Goal: Task Accomplishment & Management: Use online tool/utility

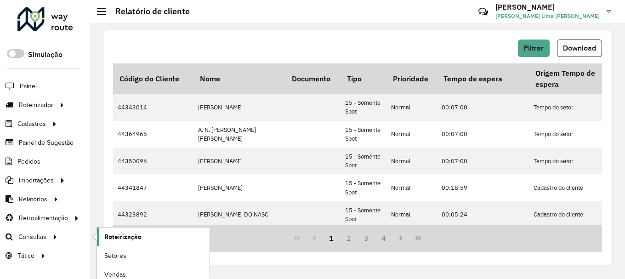
click at [130, 235] on span "Roteirização" at bounding box center [122, 237] width 37 height 10
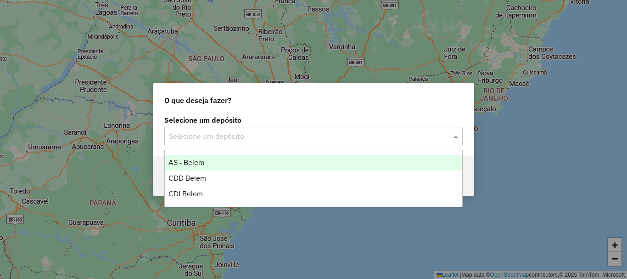
click at [232, 134] on input "text" at bounding box center [304, 136] width 271 height 11
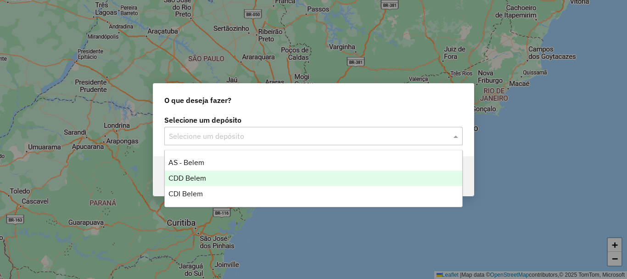
click at [210, 176] on div "CDD Belem" at bounding box center [314, 178] width 298 height 16
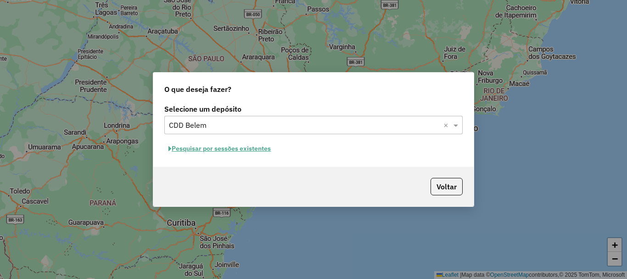
click at [225, 149] on button "Pesquisar por sessões existentes" at bounding box center [219, 148] width 111 height 14
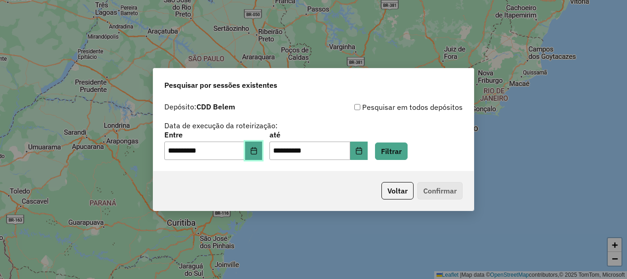
click at [258, 153] on icon "Choose Date" at bounding box center [253, 150] width 7 height 7
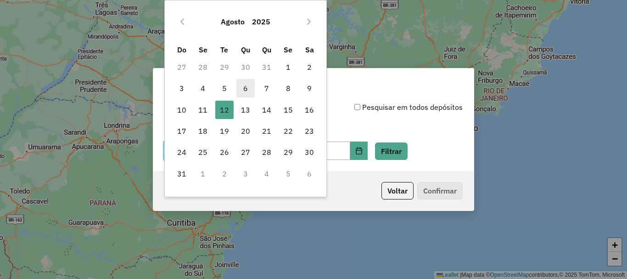
click at [245, 90] on span "6" at bounding box center [246, 88] width 18 height 18
type input "**********"
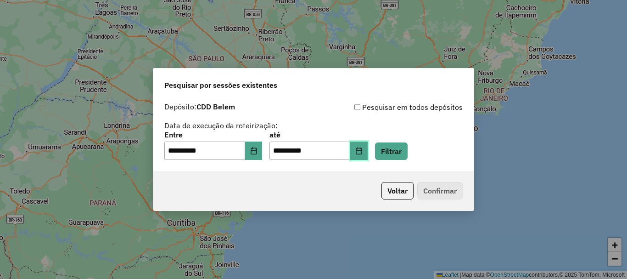
click at [362, 150] on icon "Choose Date" at bounding box center [359, 150] width 6 height 7
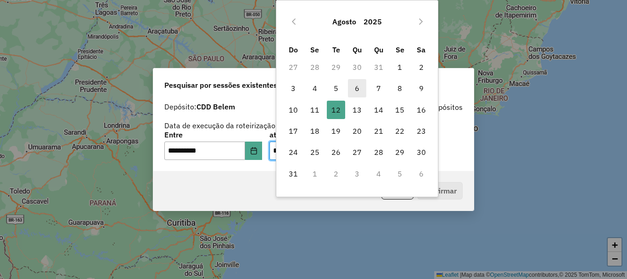
click at [358, 90] on span "6" at bounding box center [357, 88] width 18 height 18
type input "**********"
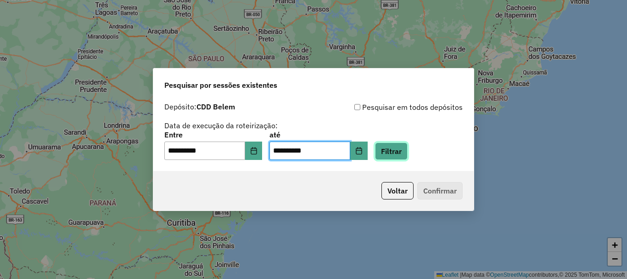
click at [408, 149] on button "Filtrar" at bounding box center [391, 150] width 33 height 17
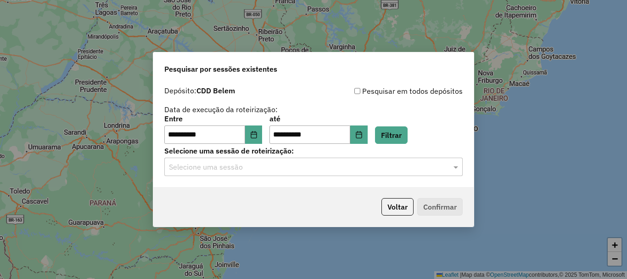
click at [364, 169] on input "text" at bounding box center [304, 167] width 271 height 11
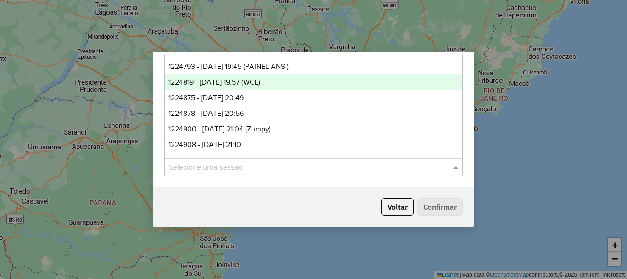
click at [260, 78] on span "1224819 - 06/08/2025 19:57 (WCL)" at bounding box center [215, 82] width 92 height 8
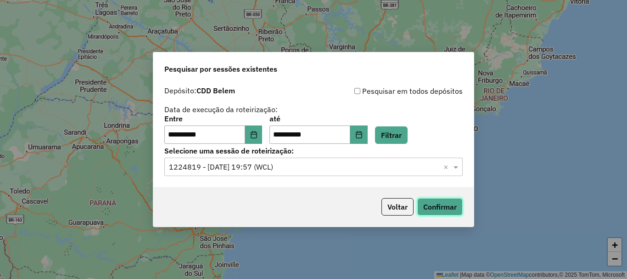
click at [456, 204] on button "Confirmar" at bounding box center [440, 206] width 45 height 17
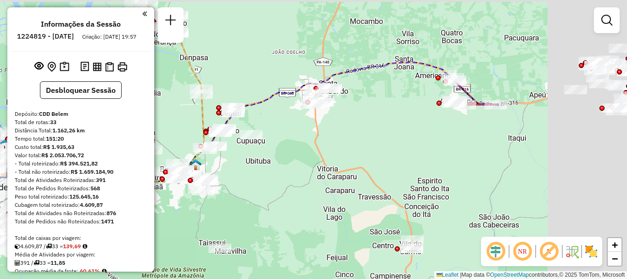
drag, startPoint x: 526, startPoint y: 90, endPoint x: 318, endPoint y: 145, distance: 215.7
click at [318, 145] on div "Janela de atendimento Grade de atendimento Capacidade Transportadoras Veículos …" at bounding box center [313, 139] width 627 height 279
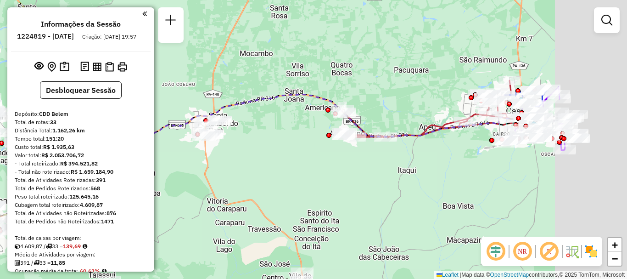
drag, startPoint x: 557, startPoint y: 122, endPoint x: 464, endPoint y: 152, distance: 97.9
click at [464, 152] on div "Janela de atendimento Grade de atendimento Capacidade Transportadoras Veículos …" at bounding box center [313, 139] width 627 height 279
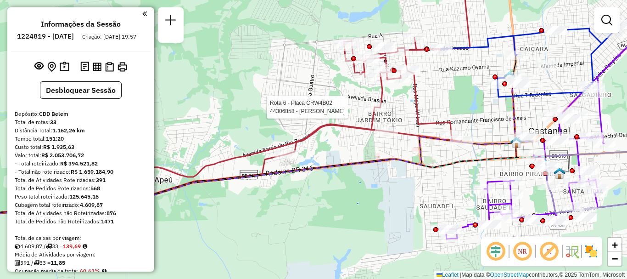
select select "**********"
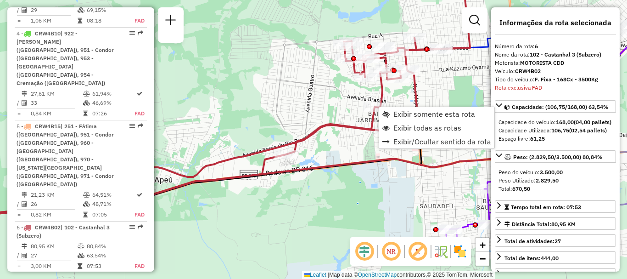
scroll to position [770, 0]
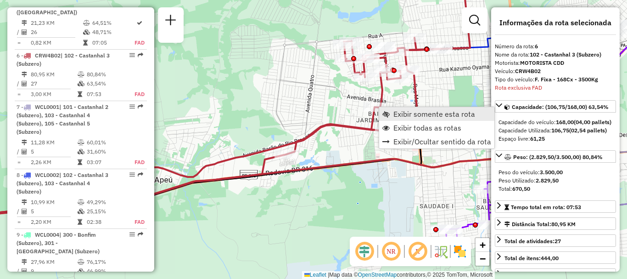
click at [399, 117] on span "Exibir somente esta rota" at bounding box center [435, 113] width 82 height 7
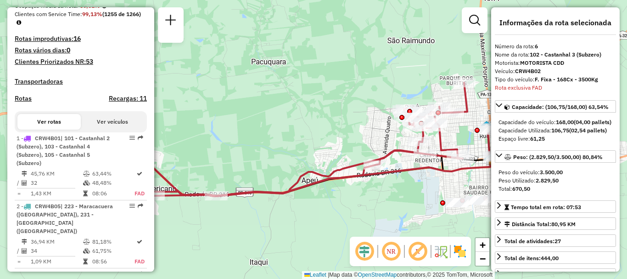
scroll to position [0, 0]
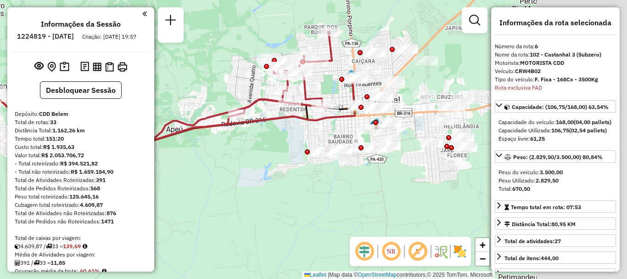
drag, startPoint x: 284, startPoint y: 108, endPoint x: 202, endPoint y: 78, distance: 88.1
click at [202, 78] on div "Janela de atendimento Grade de atendimento Capacidade Transportadoras Veículos …" at bounding box center [313, 139] width 627 height 279
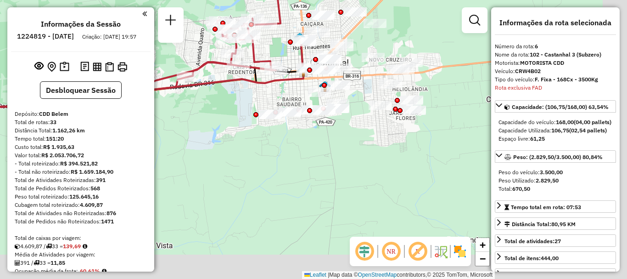
drag, startPoint x: 373, startPoint y: 208, endPoint x: 312, endPoint y: 165, distance: 74.9
click at [312, 165] on div "Janela de atendimento Grade de atendimento Capacidade Transportadoras Veículos …" at bounding box center [313, 139] width 627 height 279
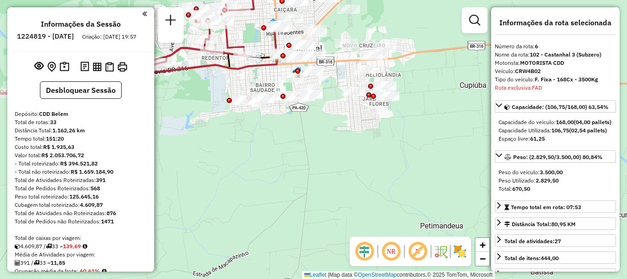
click at [390, 250] on em at bounding box center [391, 251] width 22 height 22
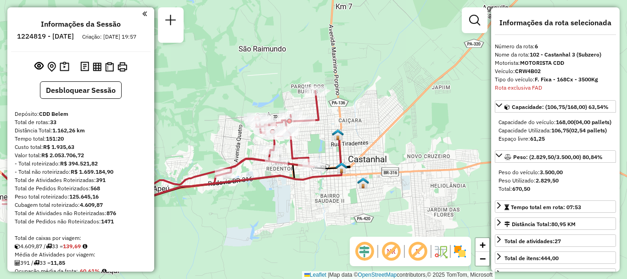
drag, startPoint x: 198, startPoint y: 73, endPoint x: 271, endPoint y: 193, distance: 140.2
click at [270, 193] on div "Janela de atendimento Grade de atendimento Capacidade Transportadoras Veículos …" at bounding box center [313, 139] width 627 height 279
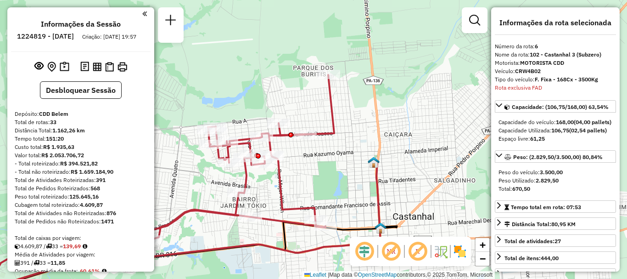
click at [467, 255] on img at bounding box center [460, 251] width 15 height 15
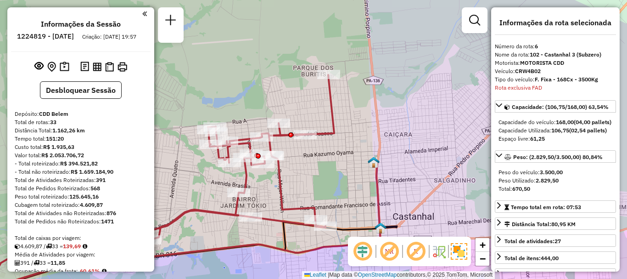
click at [466, 255] on img at bounding box center [459, 251] width 17 height 17
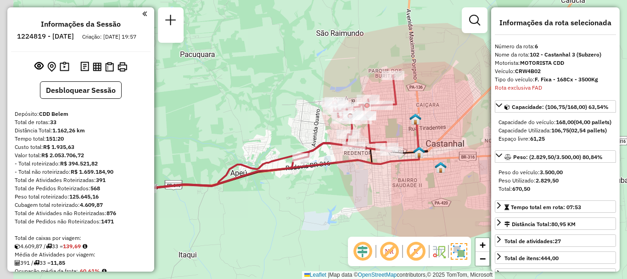
drag, startPoint x: 203, startPoint y: 227, endPoint x: 403, endPoint y: 161, distance: 210.8
click at [387, 170] on div "Janela de atendimento Grade de atendimento Capacidade Transportadoras Veículos …" at bounding box center [313, 139] width 627 height 279
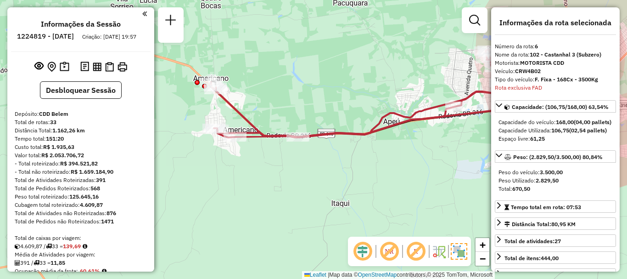
drag, startPoint x: 350, startPoint y: 177, endPoint x: 371, endPoint y: 177, distance: 21.1
click at [371, 177] on div "Janela de atendimento Grade de atendimento Capacidade Transportadoras Veículos …" at bounding box center [313, 139] width 627 height 279
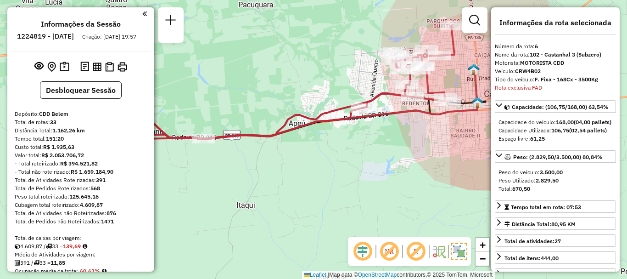
drag, startPoint x: 424, startPoint y: 150, endPoint x: 226, endPoint y: 152, distance: 198.9
click at [240, 152] on div "Janela de atendimento Grade de atendimento Capacidade Transportadoras Veículos …" at bounding box center [313, 139] width 627 height 279
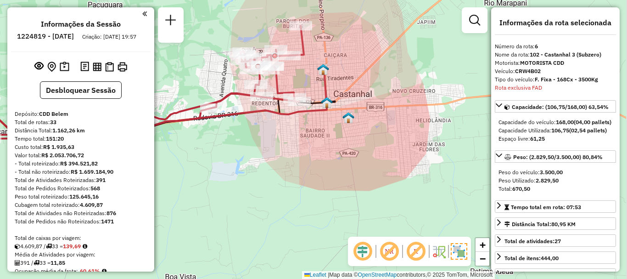
drag, startPoint x: 284, startPoint y: 184, endPoint x: 224, endPoint y: 181, distance: 60.2
click at [224, 181] on div "Janela de atendimento Grade de atendimento Capacidade Transportadoras Veículos …" at bounding box center [313, 139] width 627 height 279
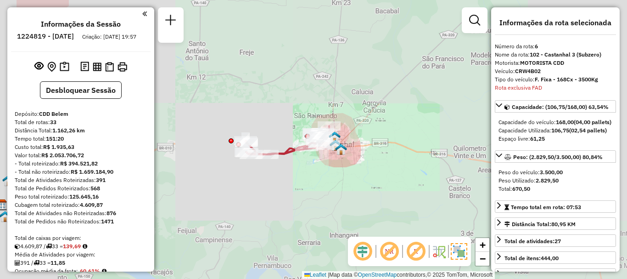
drag, startPoint x: 309, startPoint y: 184, endPoint x: 432, endPoint y: 160, distance: 125.9
click at [430, 161] on div "Janela de atendimento Grade de atendimento Capacidade Transportadoras Veículos …" at bounding box center [313, 139] width 627 height 279
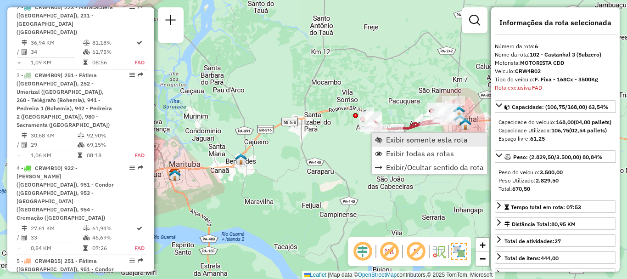
scroll to position [770, 0]
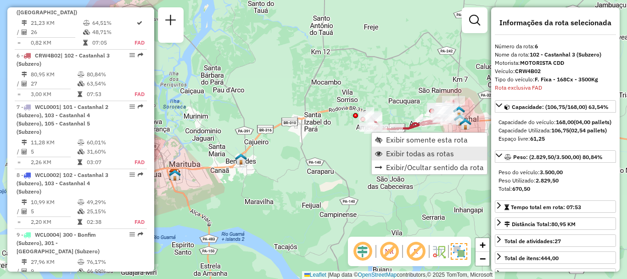
click at [385, 154] on link "Exibir todas as rotas" at bounding box center [429, 154] width 115 height 14
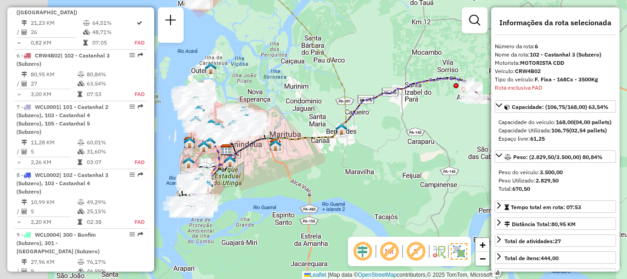
drag, startPoint x: 263, startPoint y: 224, endPoint x: 436, endPoint y: 180, distance: 178.7
click at [431, 180] on div "Janela de atendimento Grade de atendimento Capacidade Transportadoras Veículos …" at bounding box center [313, 139] width 627 height 279
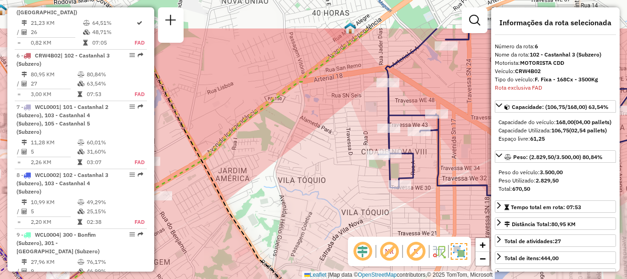
drag, startPoint x: 322, startPoint y: 134, endPoint x: 255, endPoint y: 225, distance: 113.3
click at [258, 224] on div "Janela de atendimento Grade de atendimento Capacidade Transportadoras Veículos …" at bounding box center [313, 139] width 627 height 279
